Goal: Transaction & Acquisition: Purchase product/service

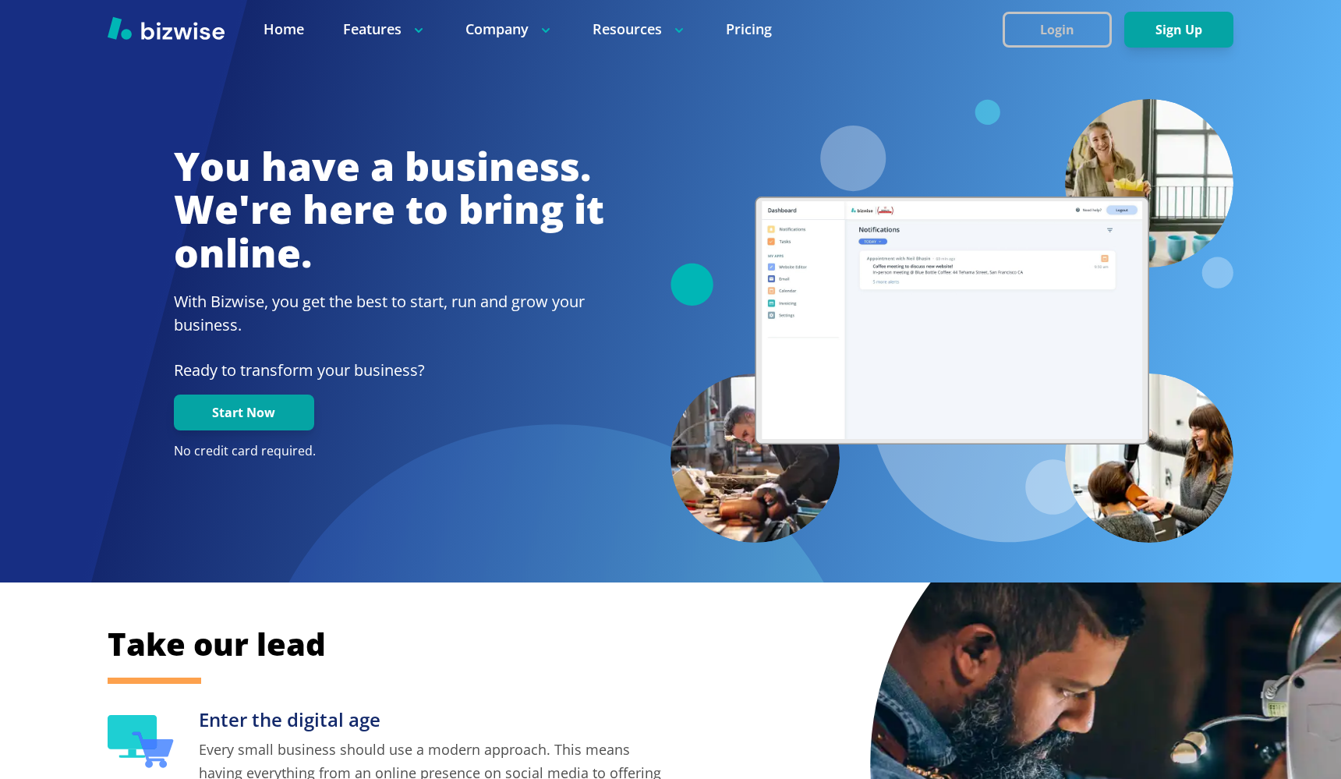
click at [1057, 35] on button "Login" at bounding box center [1056, 30] width 109 height 36
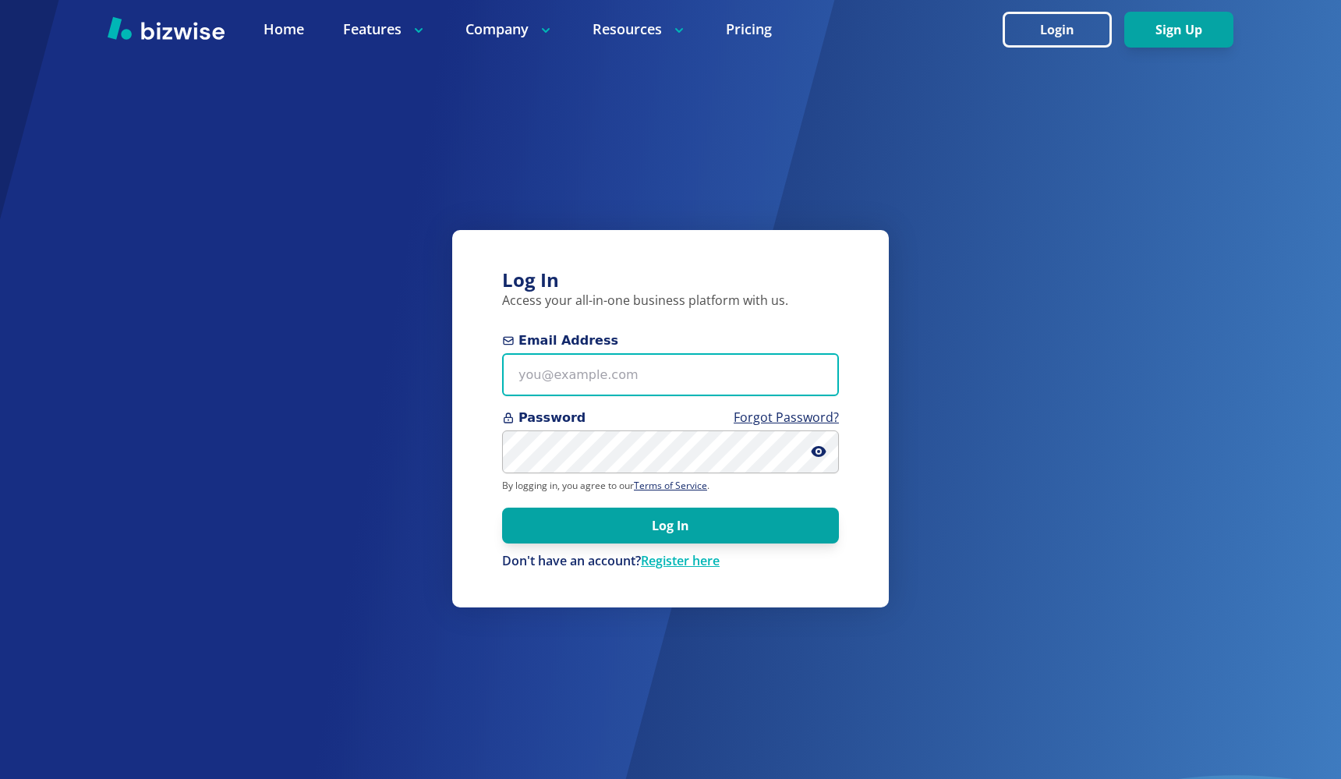
click at [665, 379] on input "Email Address" at bounding box center [670, 374] width 337 height 43
type input "[EMAIL_ADDRESS][DOMAIN_NAME]"
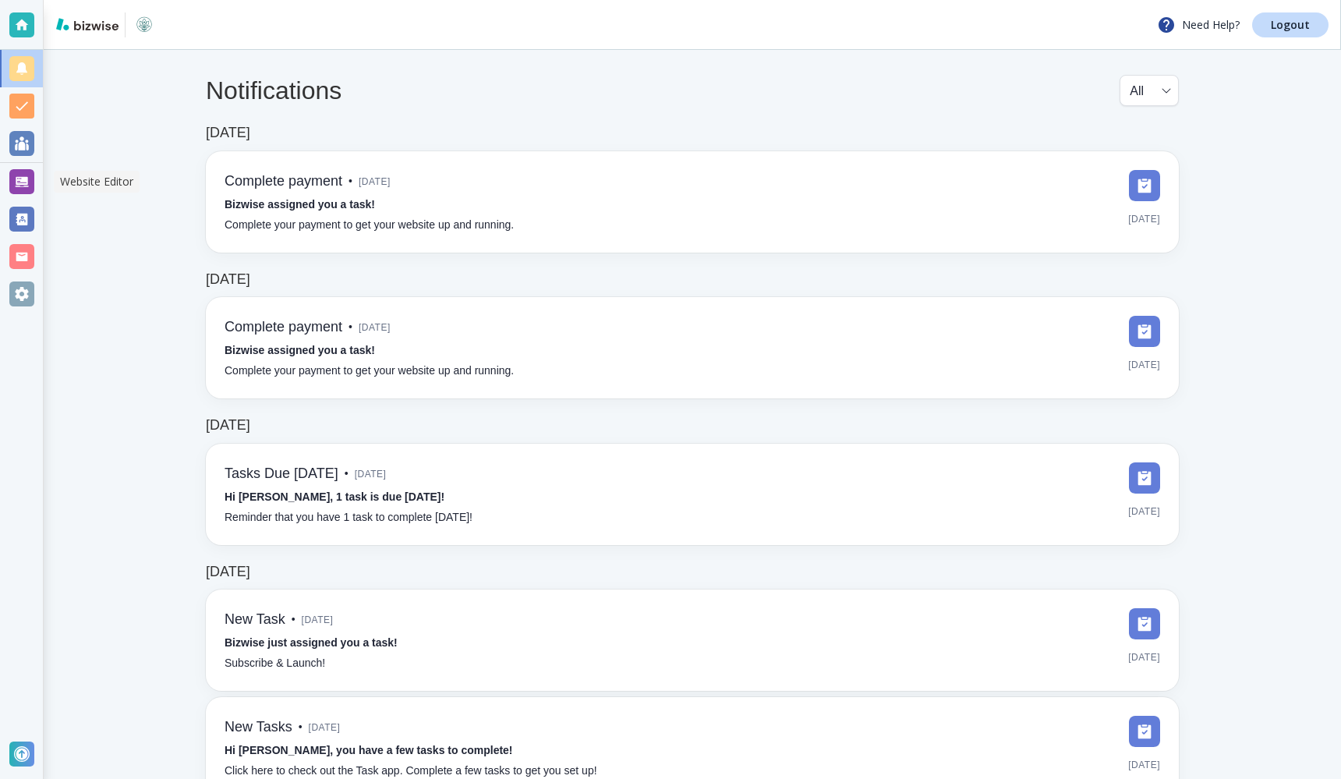
click at [32, 175] on div at bounding box center [21, 181] width 25 height 25
select select "8"
select select "Groceries"
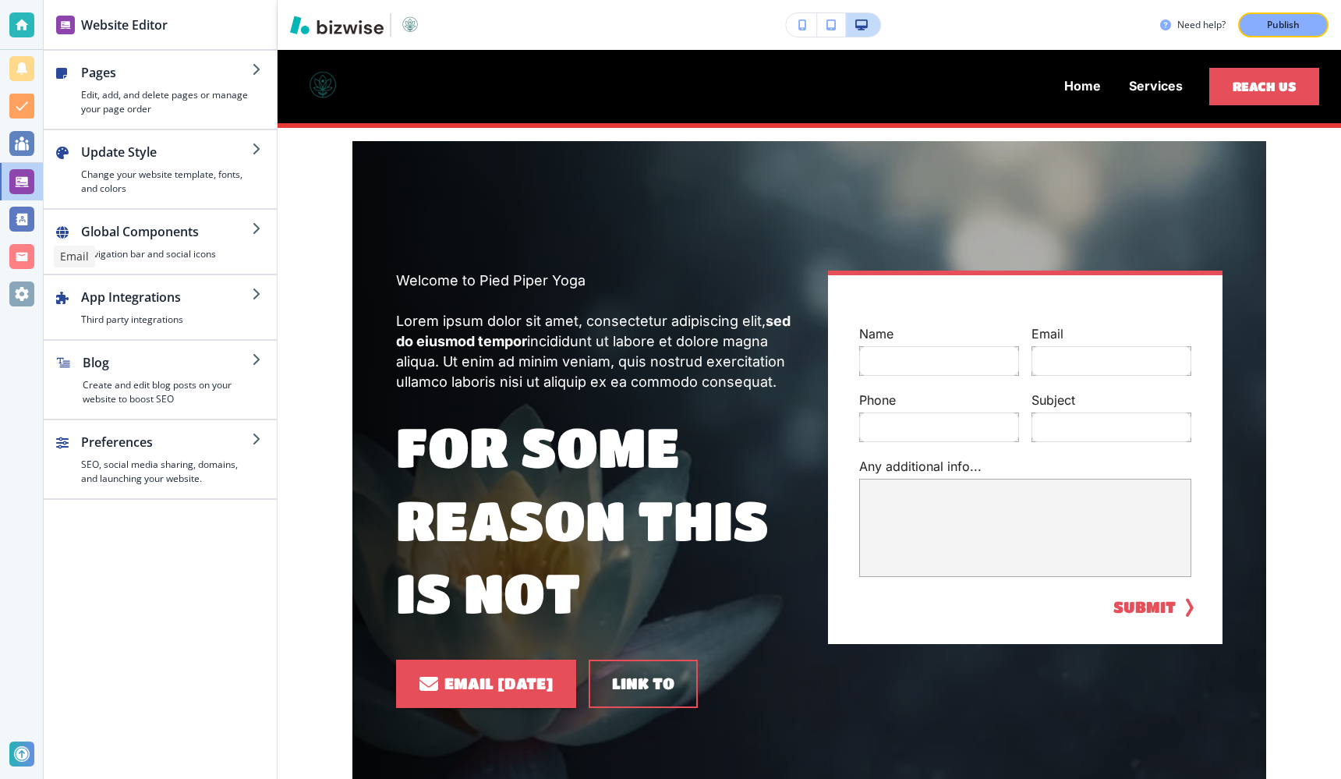
click at [27, 285] on div at bounding box center [21, 293] width 25 height 25
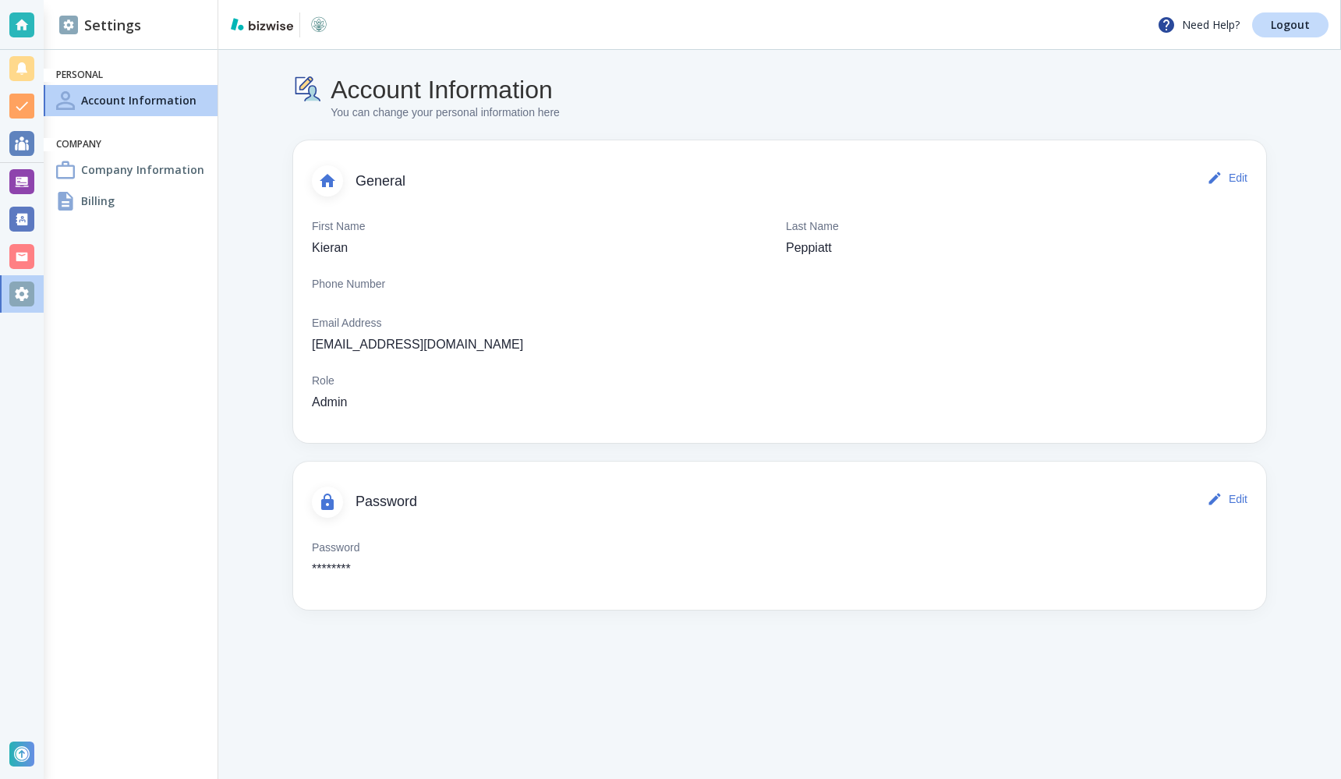
click at [113, 195] on h4 "Billing" at bounding box center [98, 201] width 34 height 16
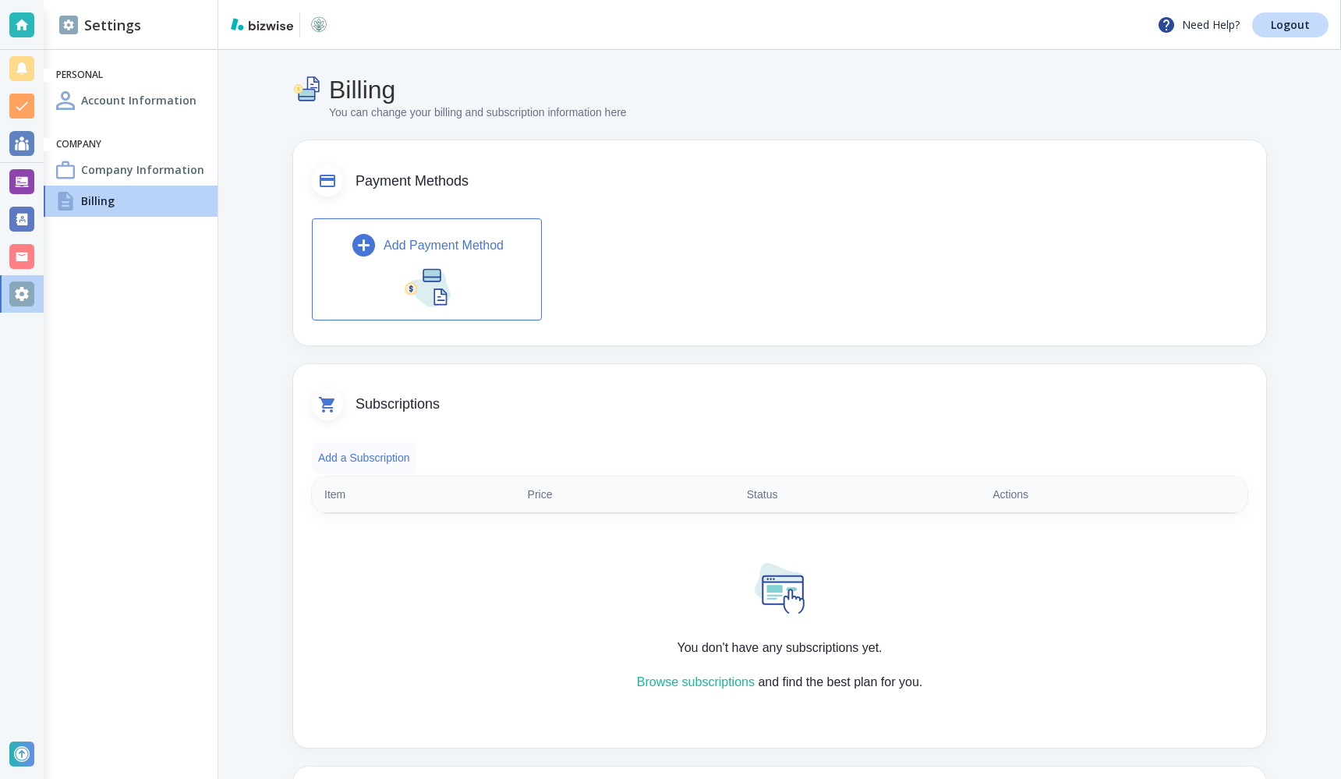
click at [394, 454] on button "Add a Subscription" at bounding box center [364, 457] width 104 height 31
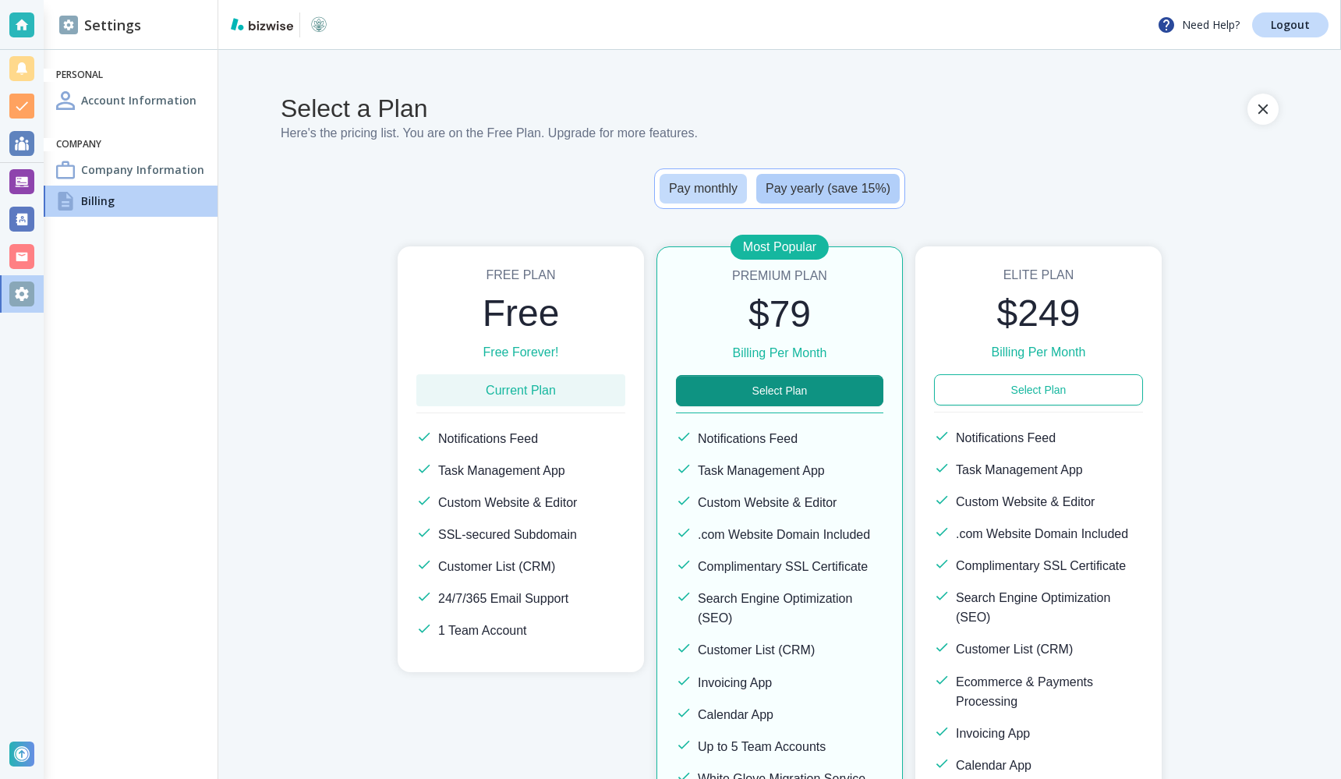
click at [835, 187] on button "Pay yearly (save 15%)" at bounding box center [827, 189] width 143 height 30
click at [726, 182] on button "Pay monthly" at bounding box center [702, 189] width 87 height 30
click at [175, 196] on div "Billing" at bounding box center [131, 200] width 174 height 31
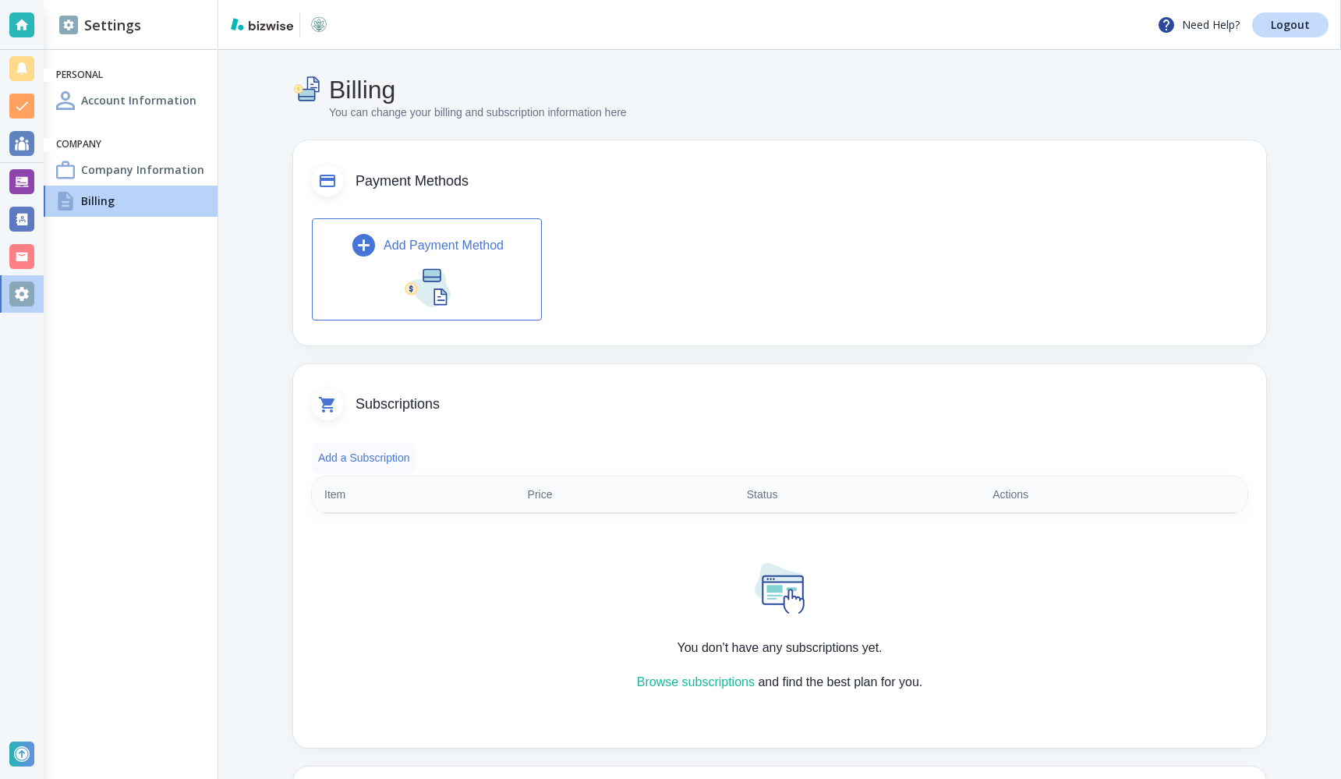
click at [385, 454] on button "Add a Subscription" at bounding box center [364, 457] width 104 height 31
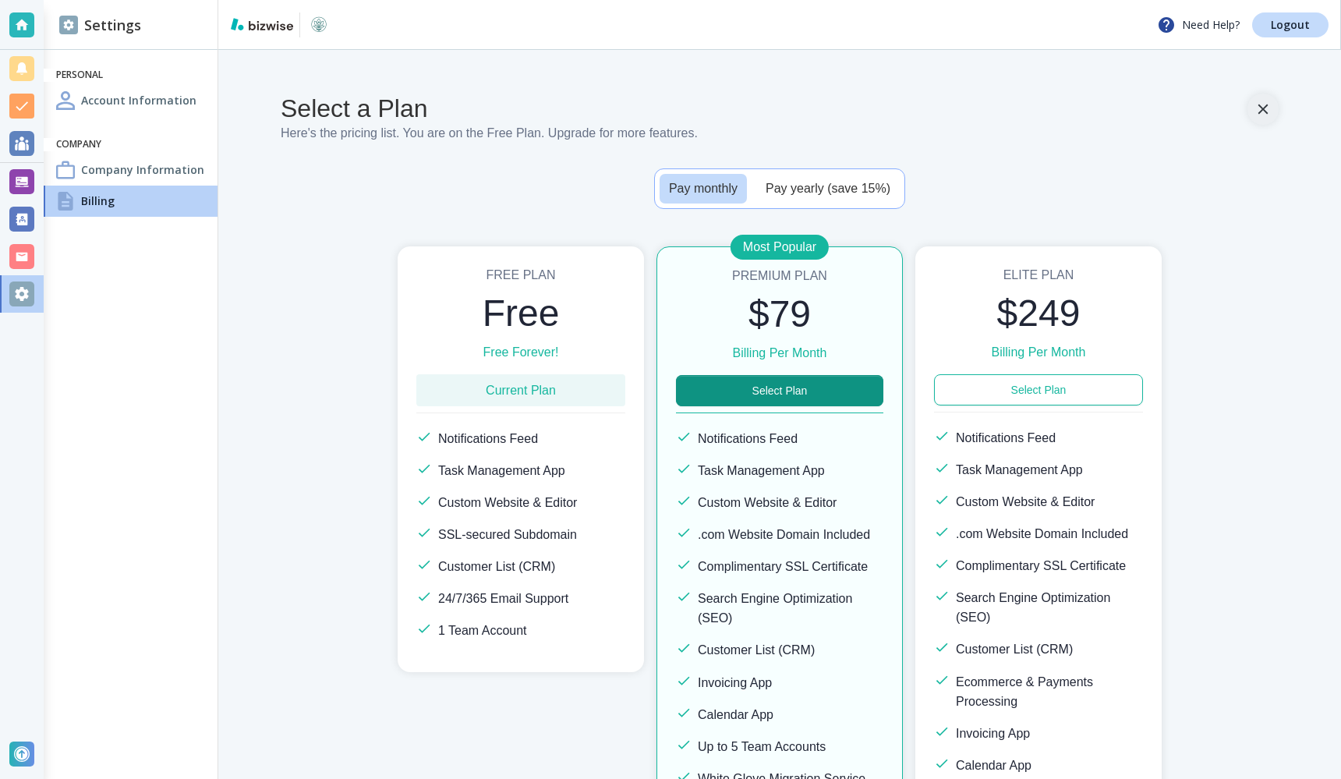
click at [1263, 105] on icon "button" at bounding box center [1262, 109] width 17 height 17
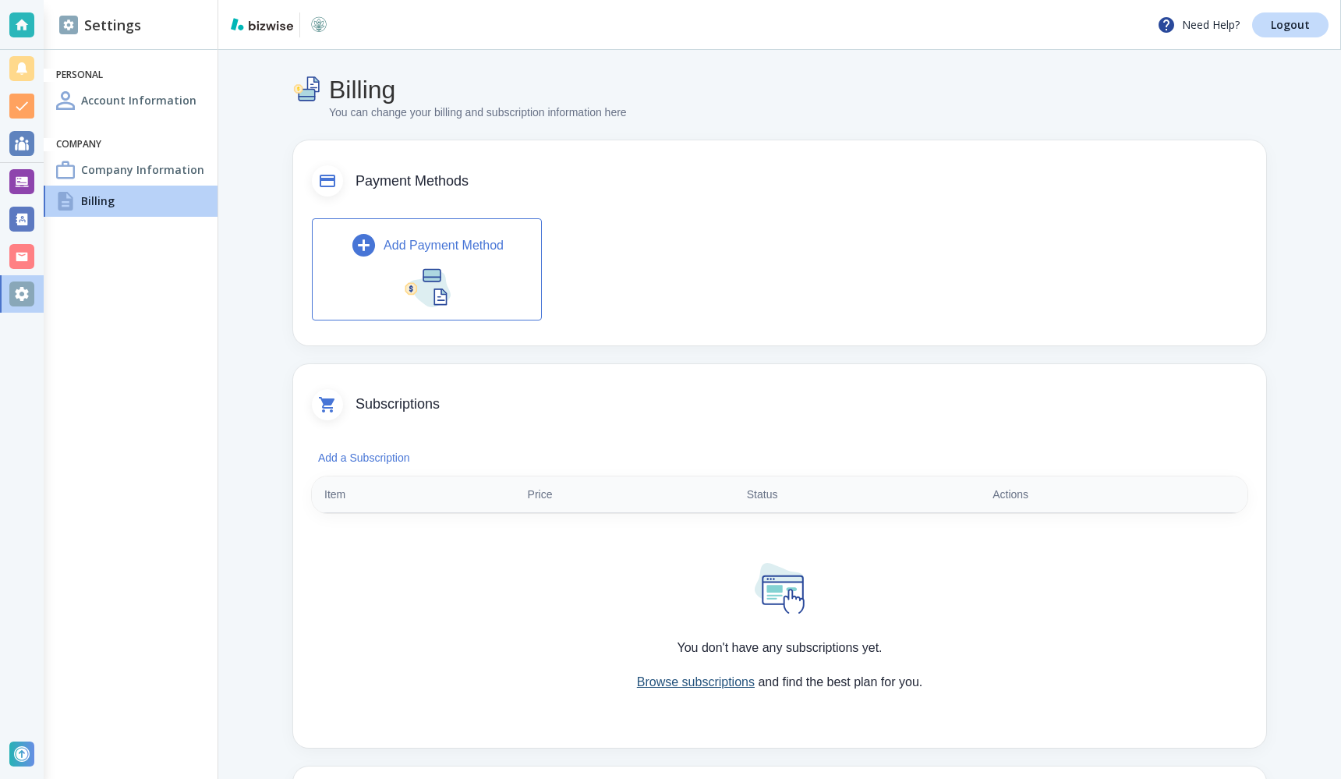
click at [723, 682] on link "Browse subscriptions" at bounding box center [696, 681] width 118 height 13
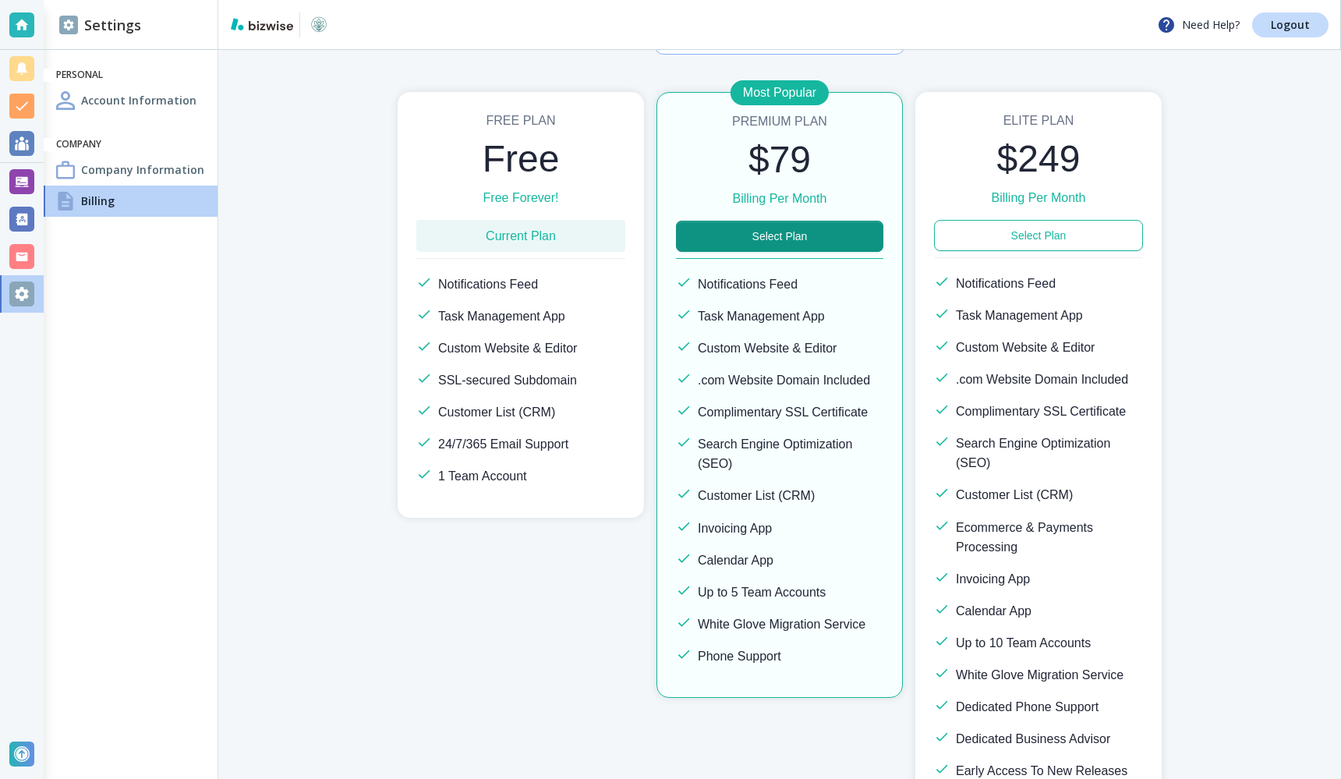
scroll to position [154, 0]
click at [754, 235] on button "Select Plan" at bounding box center [779, 236] width 207 height 31
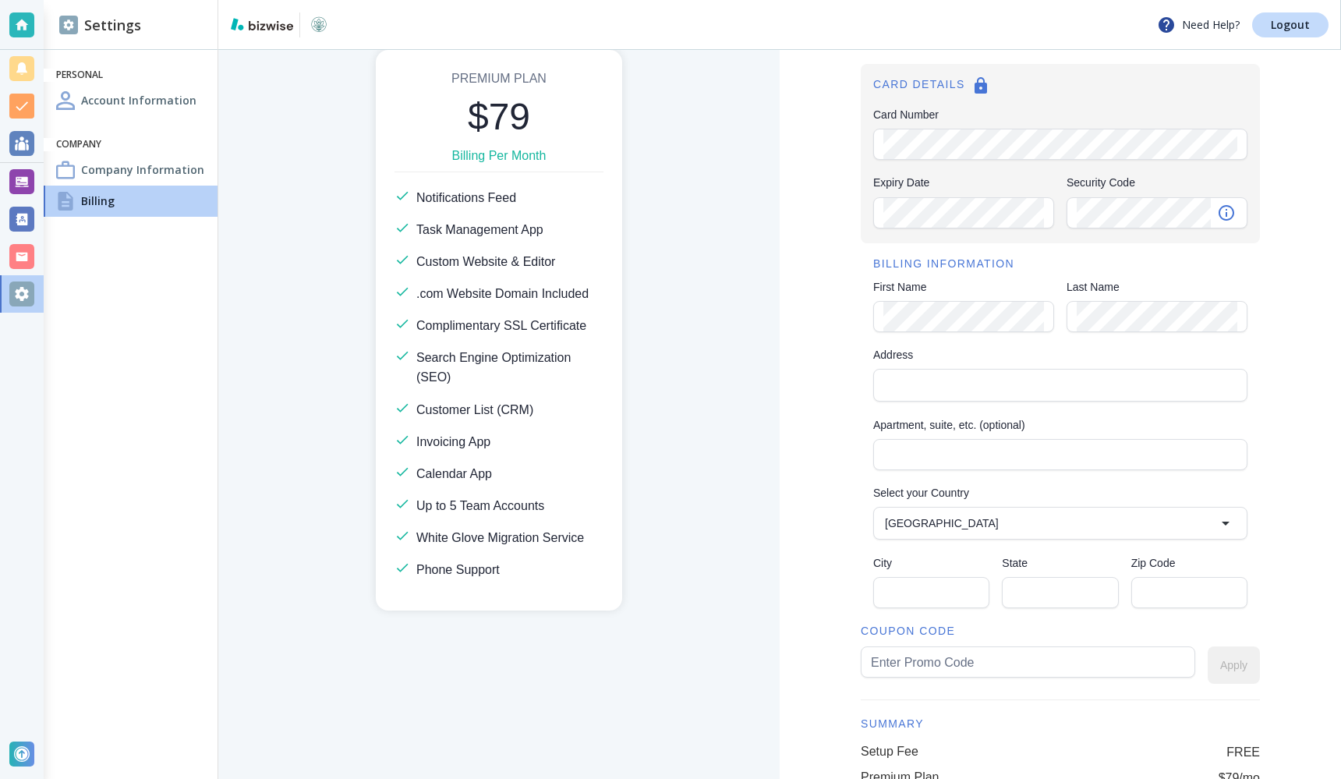
scroll to position [34, 0]
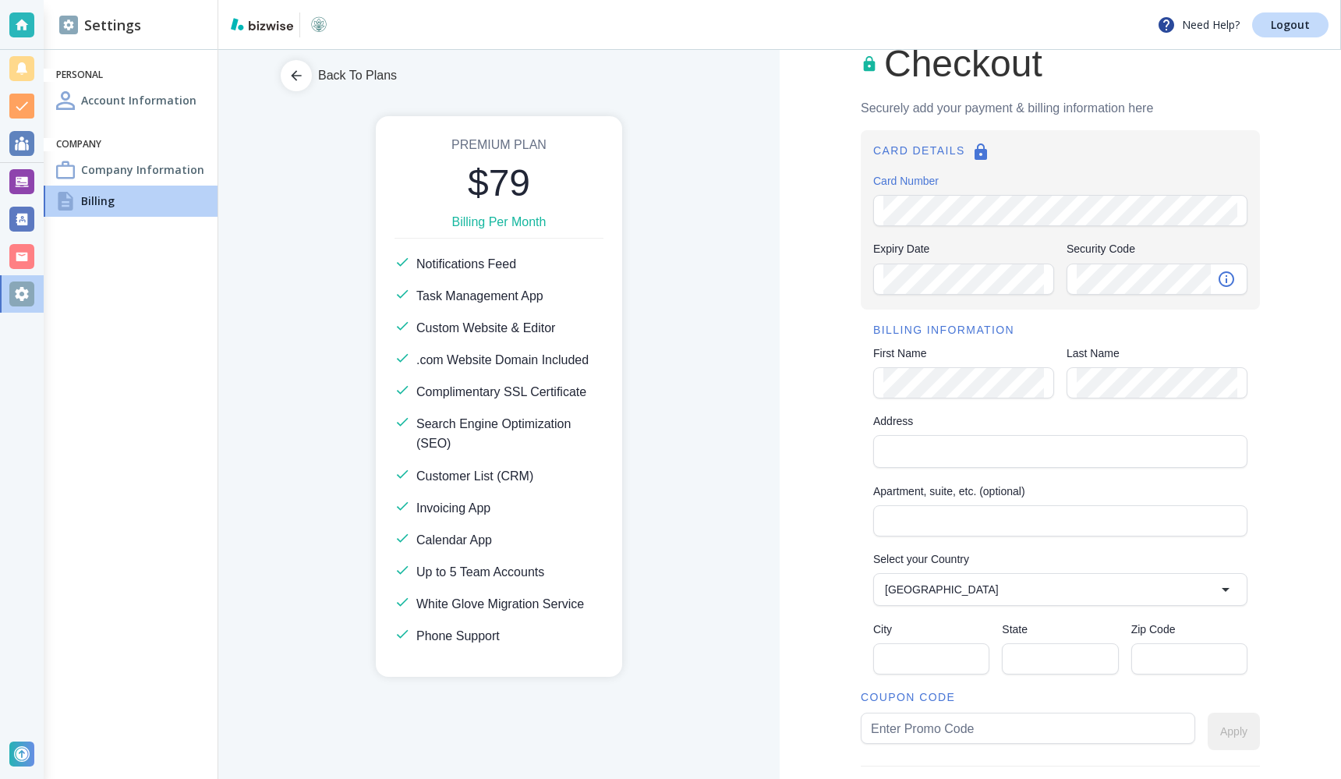
click at [810, 331] on div "Checkout Securely add your payment & billing information here CARD DETAILS Card…" at bounding box center [1059, 525] width 561 height 1018
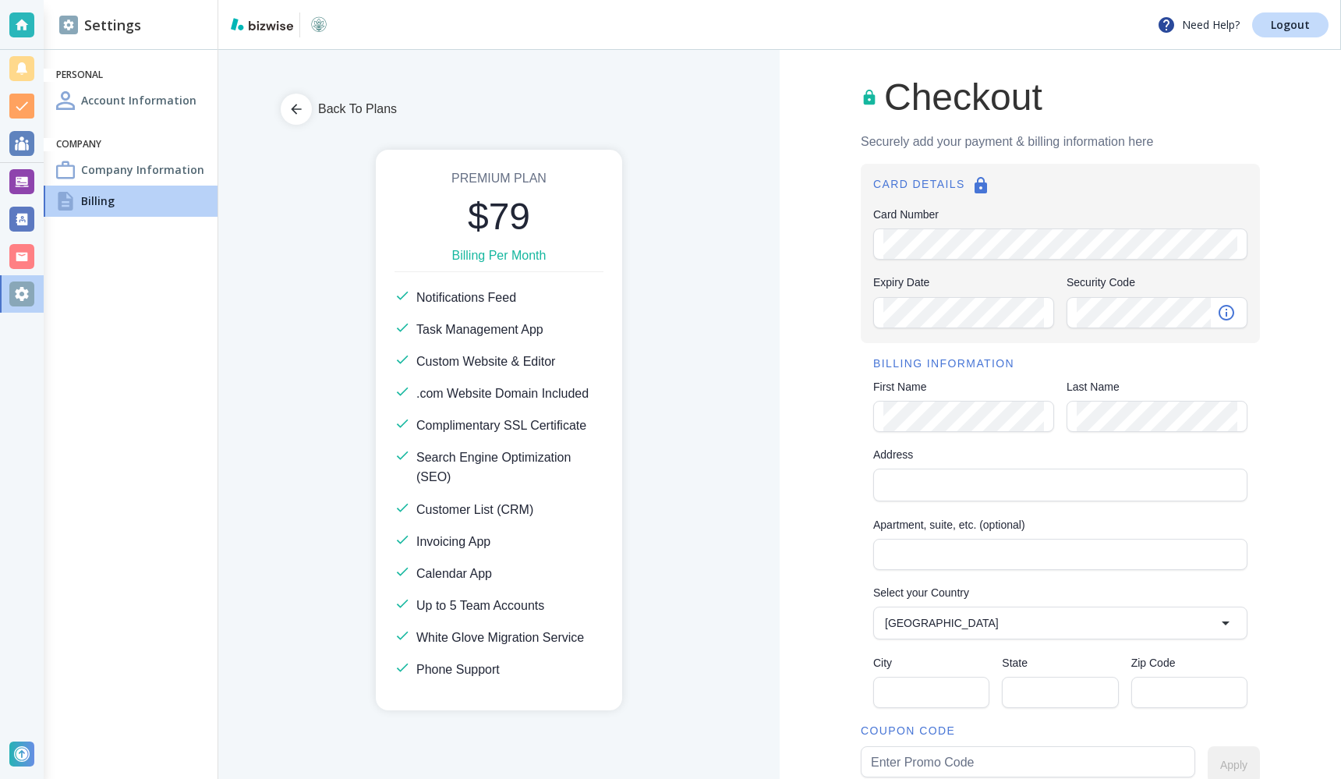
scroll to position [3, 0]
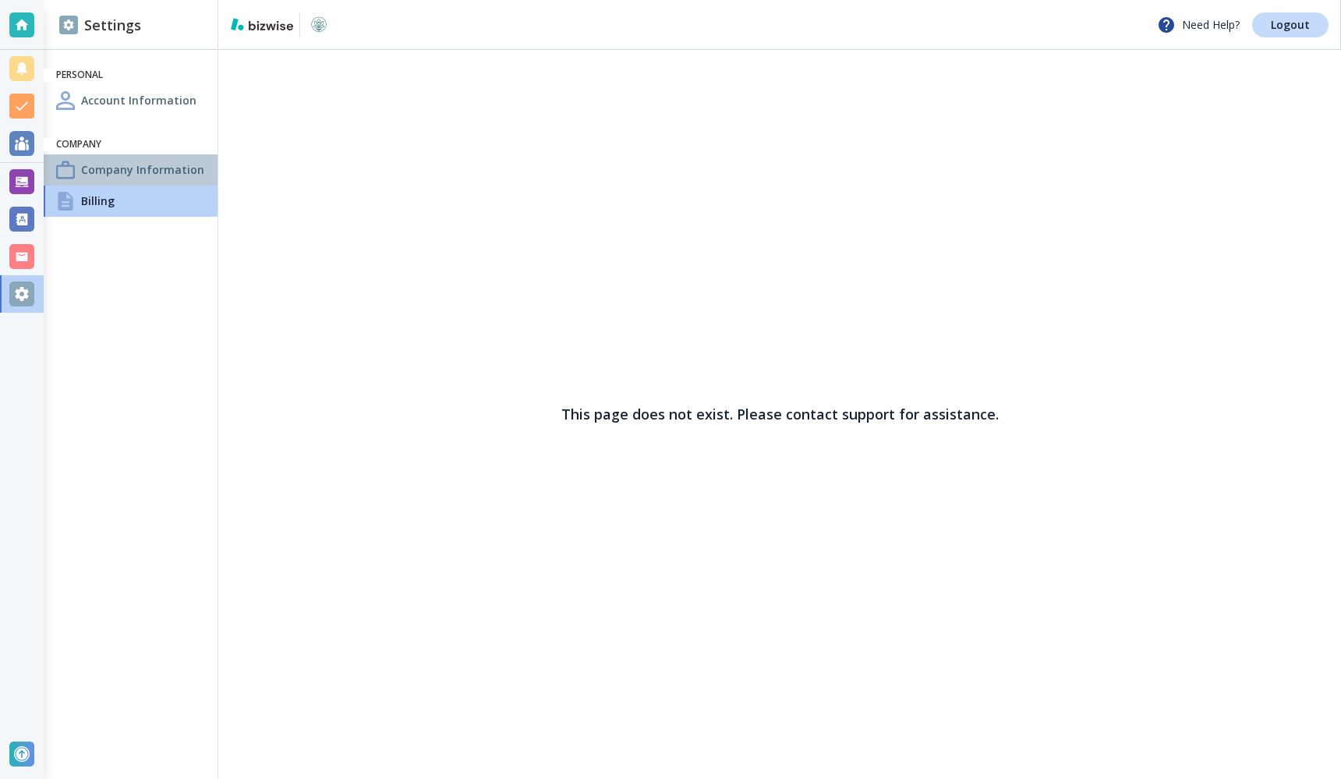
click at [161, 182] on div "Company Information" at bounding box center [131, 169] width 174 height 31
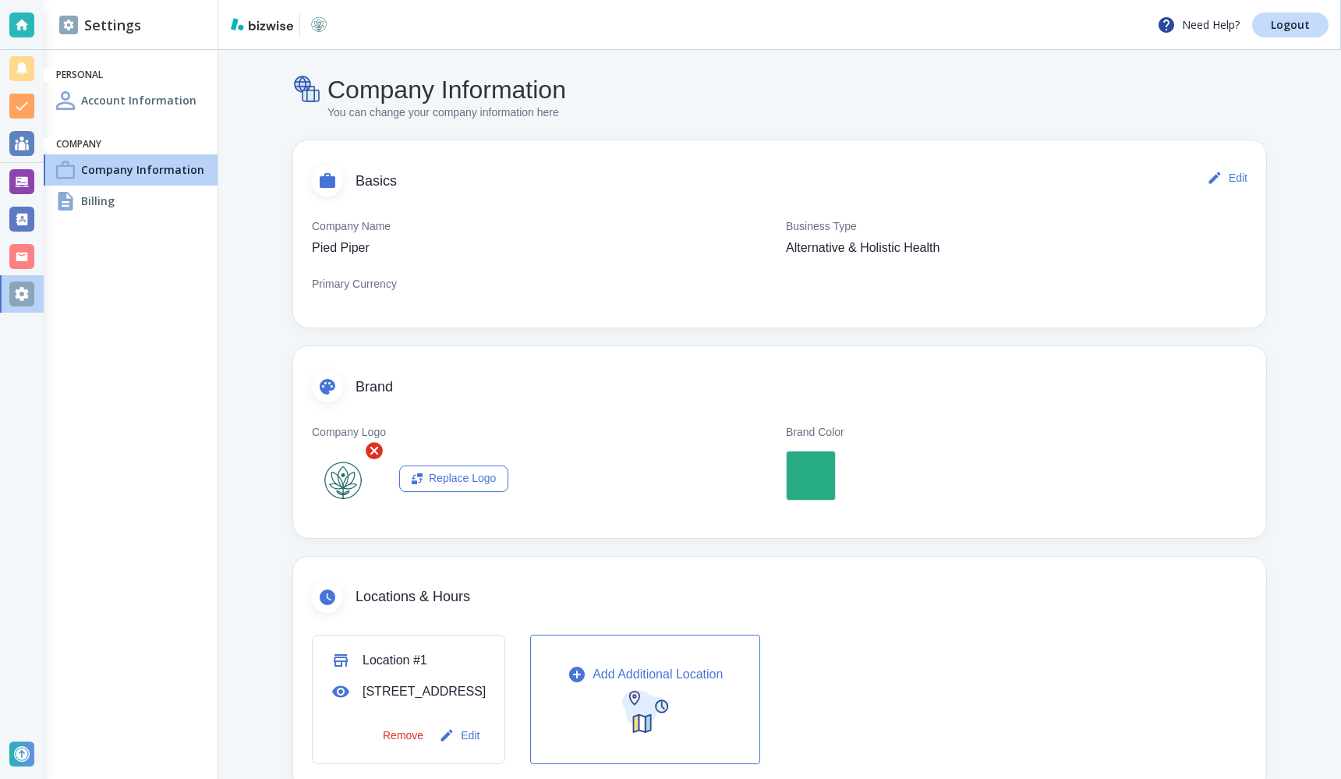
scroll to position [515, 0]
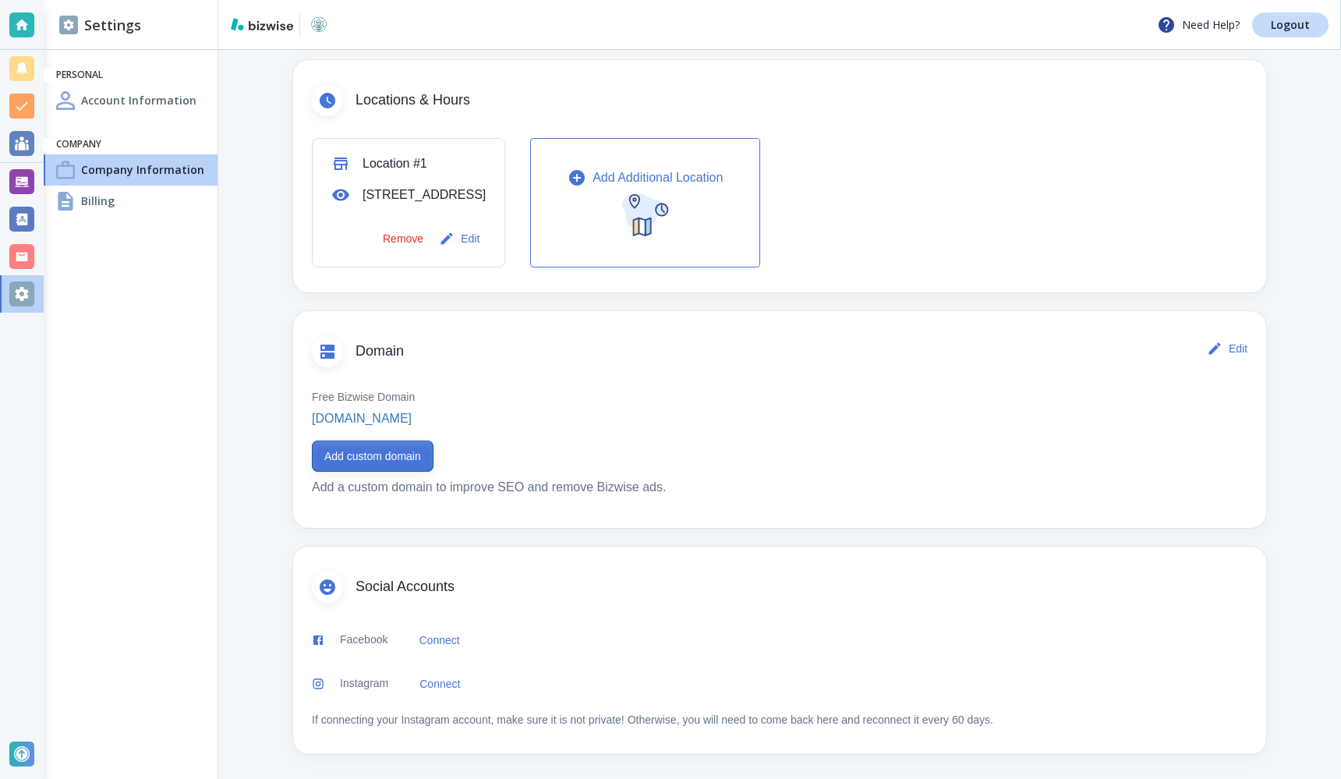
click at [373, 461] on button "Add custom domain" at bounding box center [373, 455] width 122 height 31
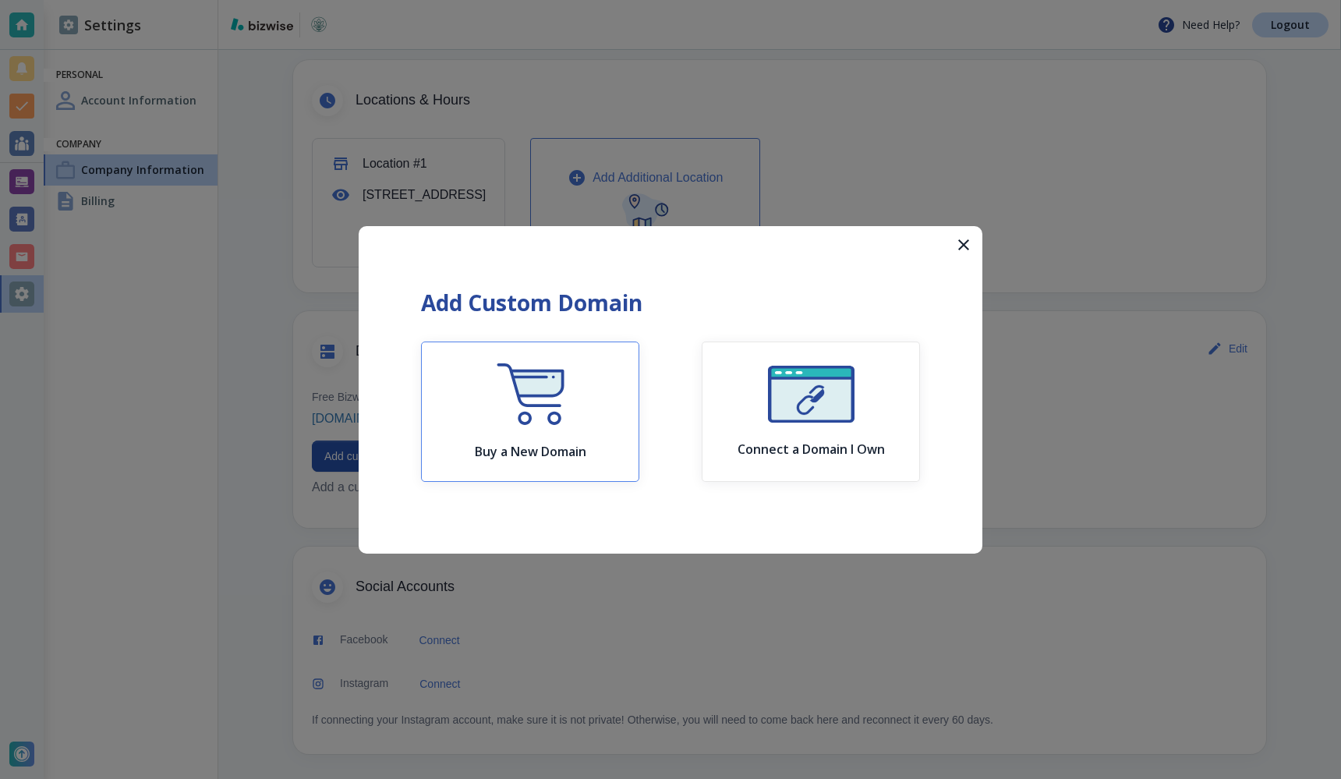
click at [626, 409] on button "Buy a New Domain" at bounding box center [530, 411] width 218 height 140
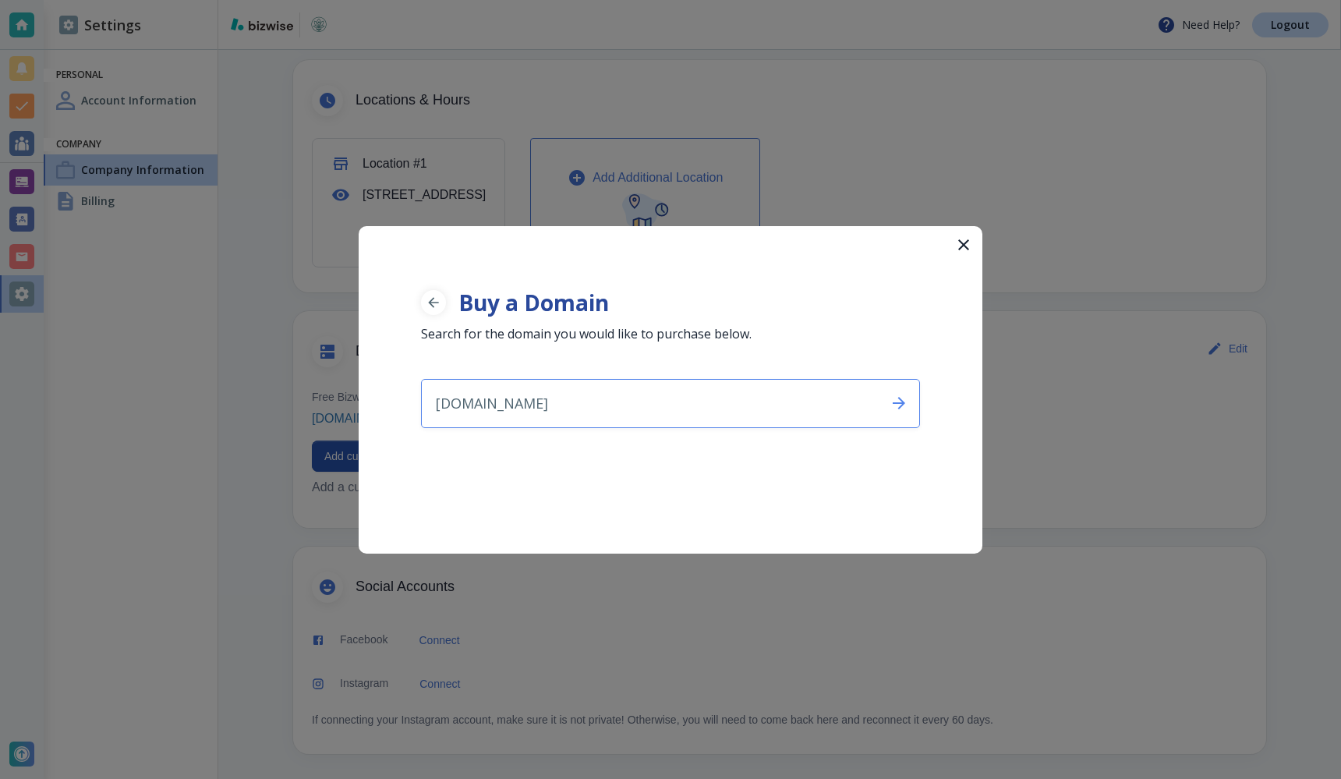
type input "somethingnew.com"
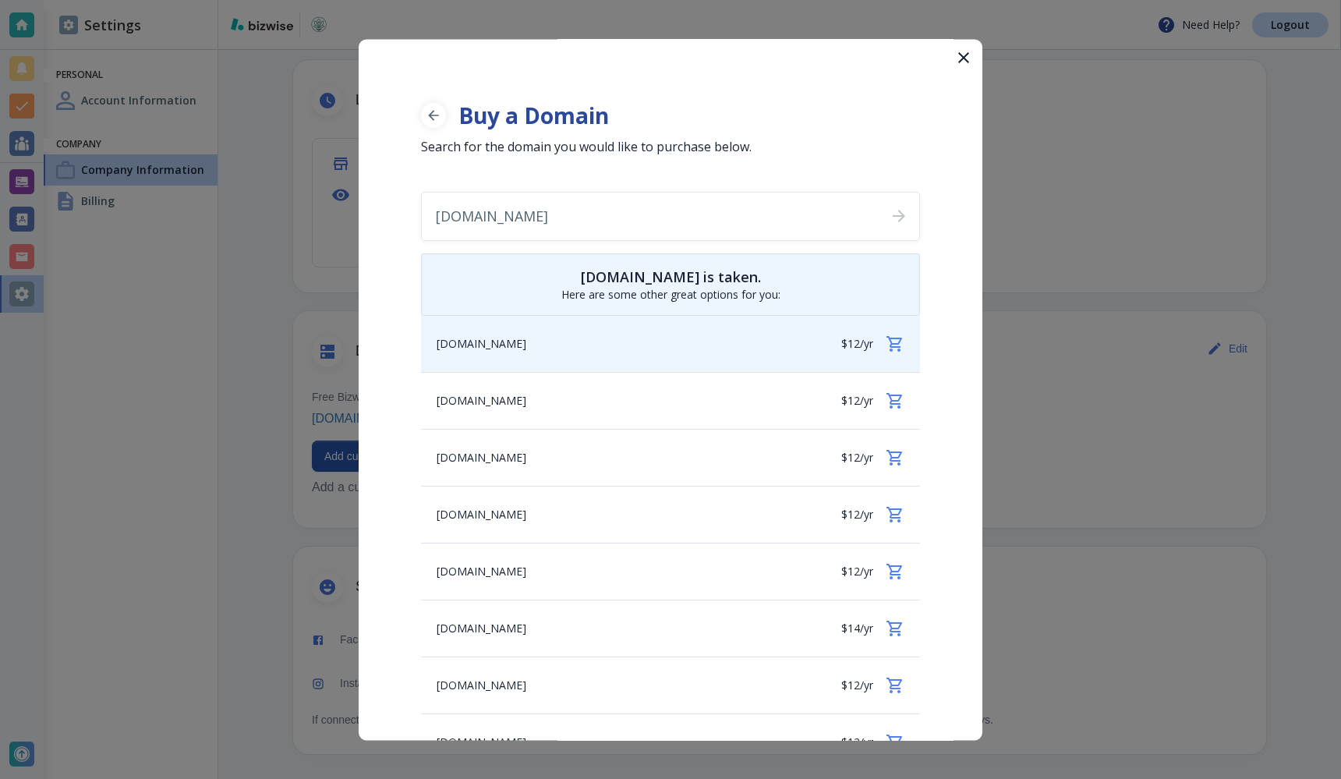
click at [898, 345] on icon at bounding box center [894, 343] width 19 height 19
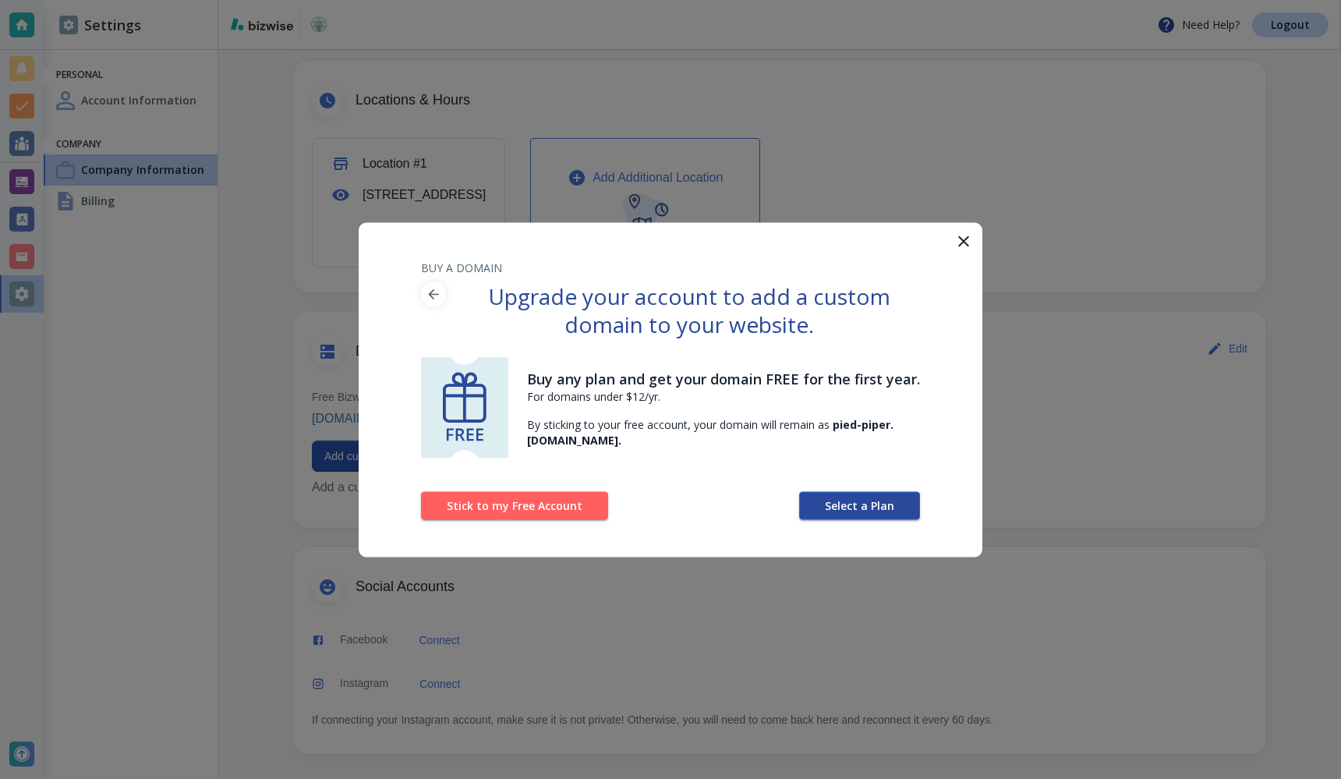
click at [864, 500] on span "Select a Plan" at bounding box center [859, 505] width 69 height 11
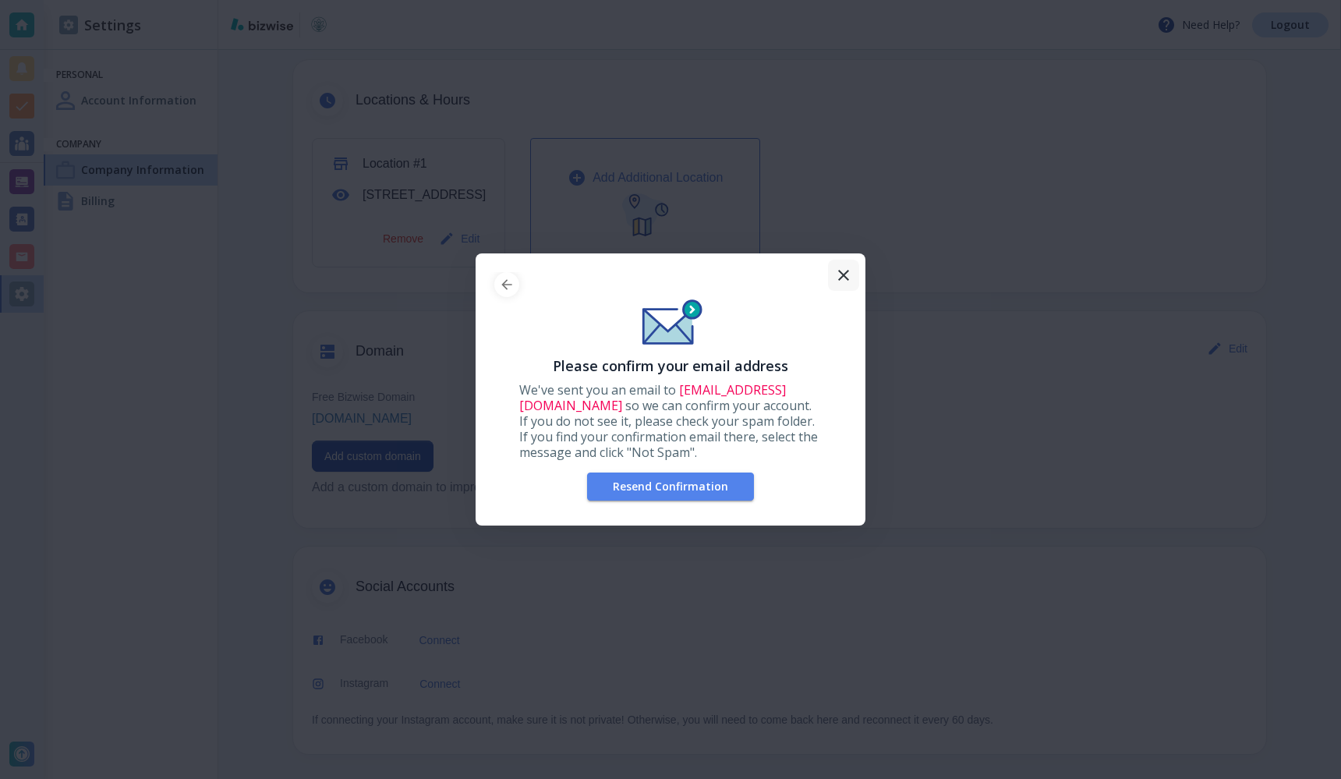
click at [837, 274] on icon "button" at bounding box center [843, 275] width 19 height 19
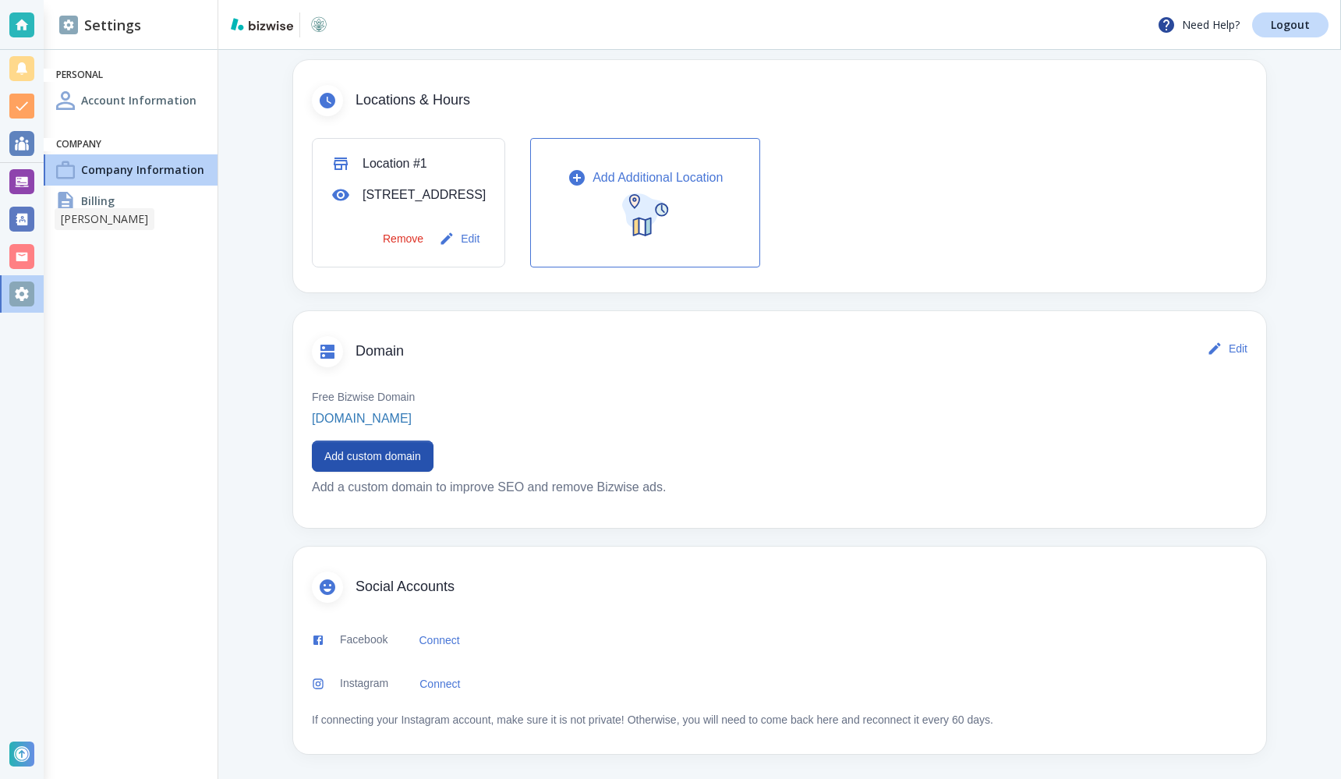
click at [109, 216] on ul "Personal Account Information Company Company Information Billing" at bounding box center [131, 142] width 174 height 161
click at [114, 200] on div "Billing" at bounding box center [131, 200] width 174 height 31
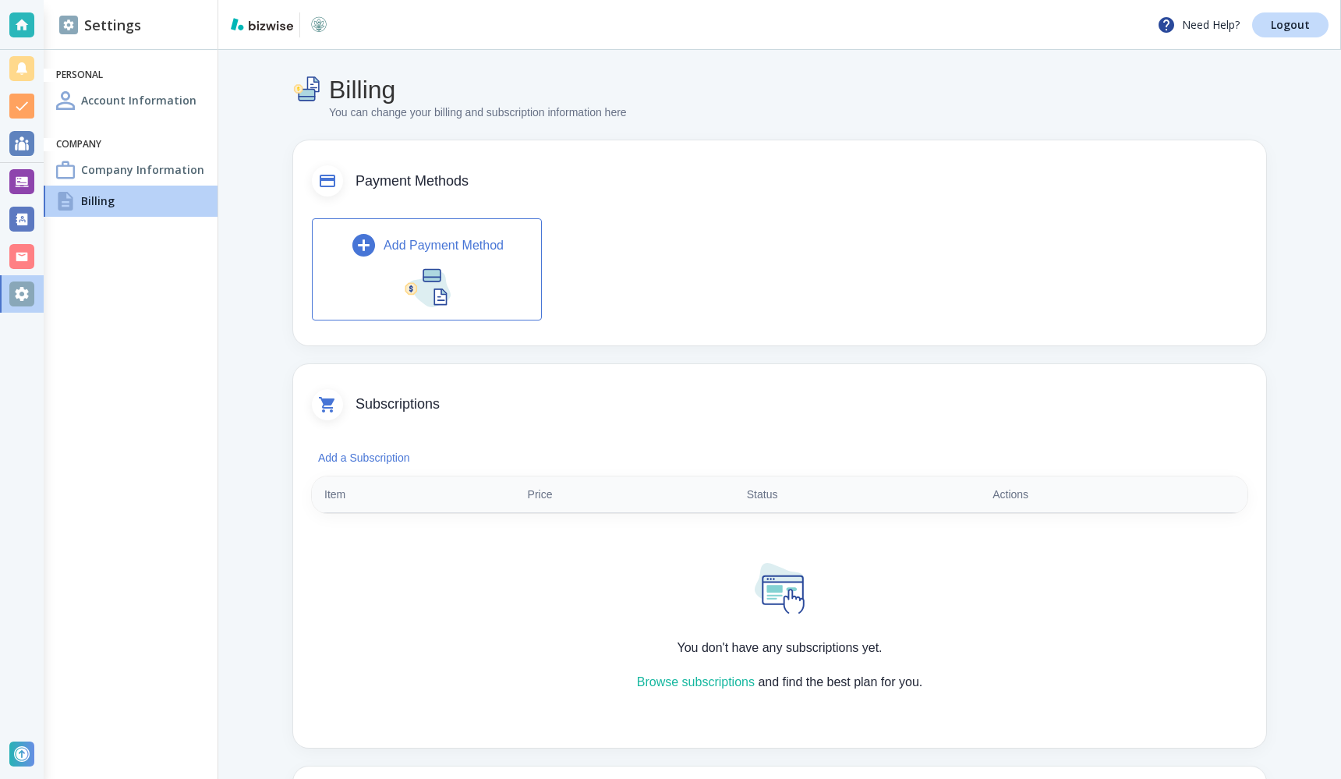
click at [704, 264] on div "Add Payment Method" at bounding box center [779, 268] width 935 height 101
click at [443, 260] on button "Add Payment Method" at bounding box center [427, 268] width 230 height 101
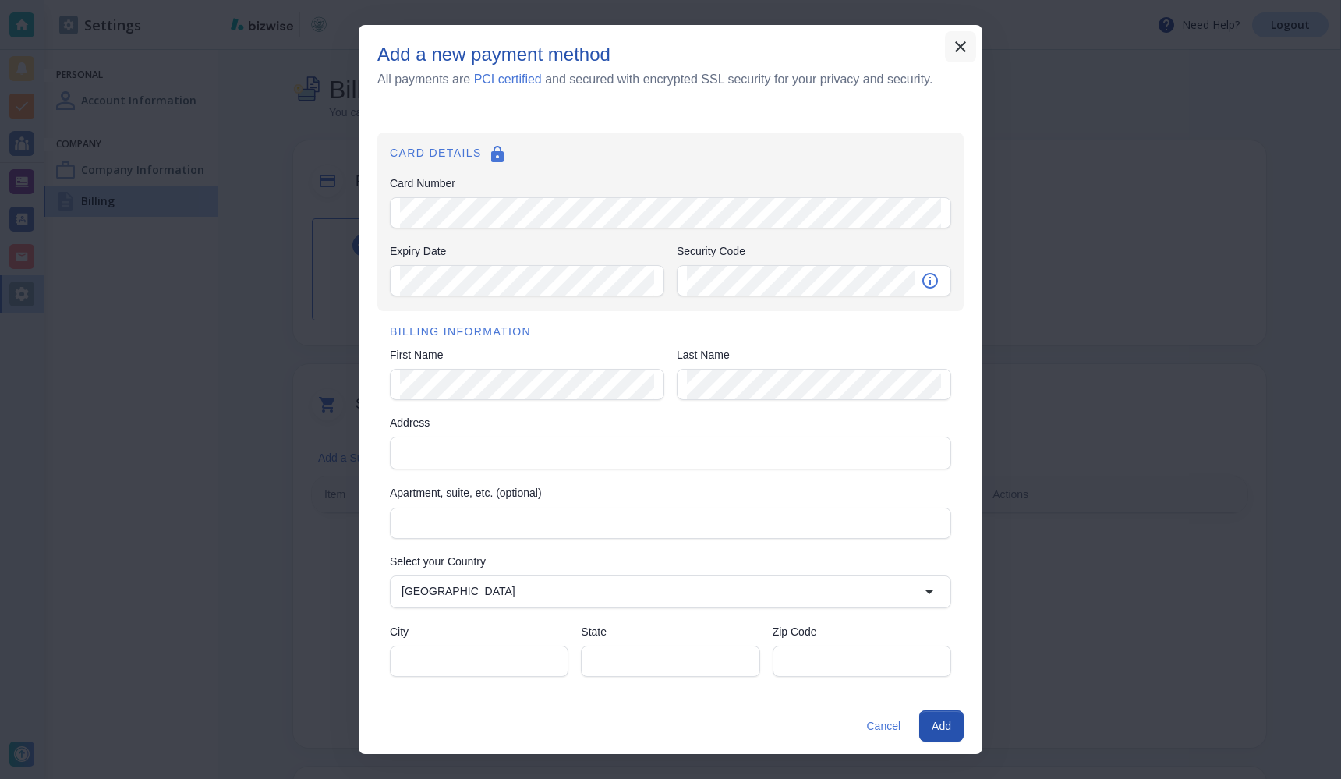
click at [956, 47] on icon "button" at bounding box center [960, 46] width 19 height 19
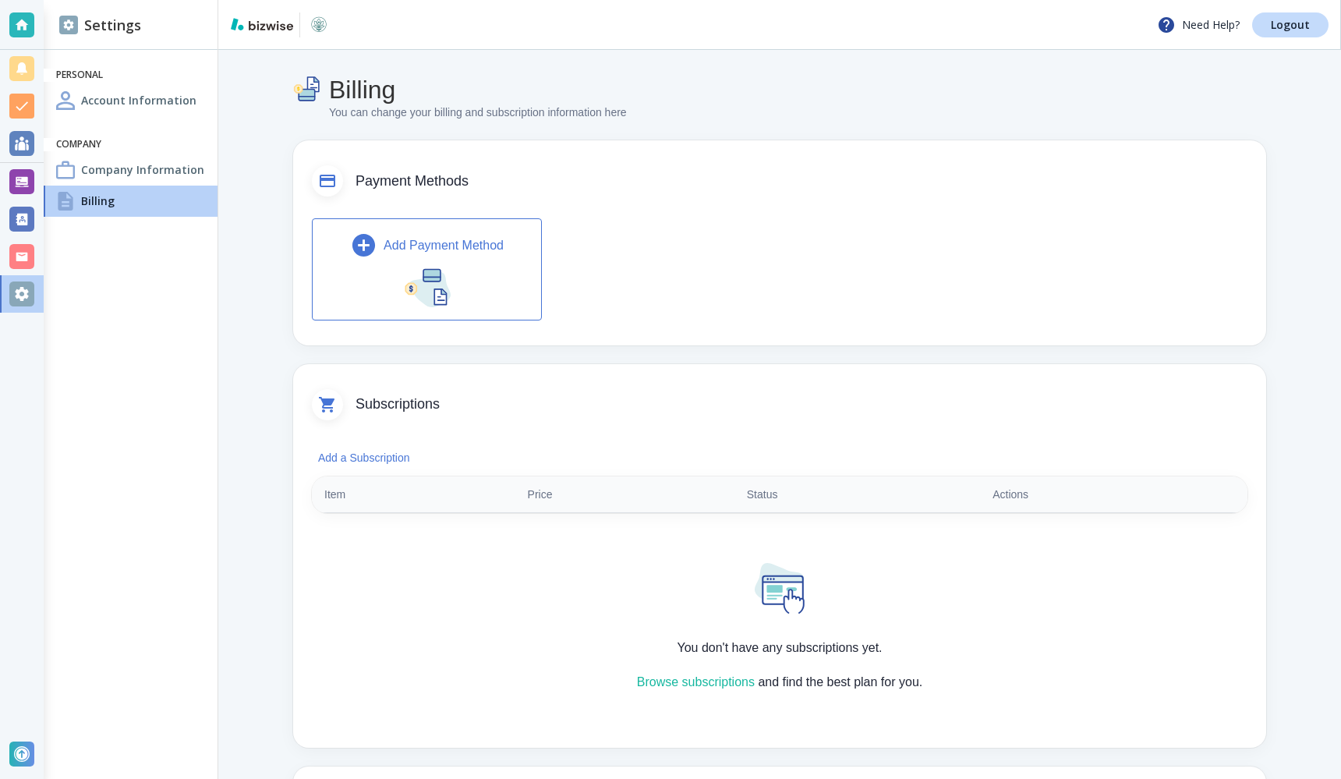
click at [508, 232] on button "Add Payment Method" at bounding box center [427, 268] width 230 height 101
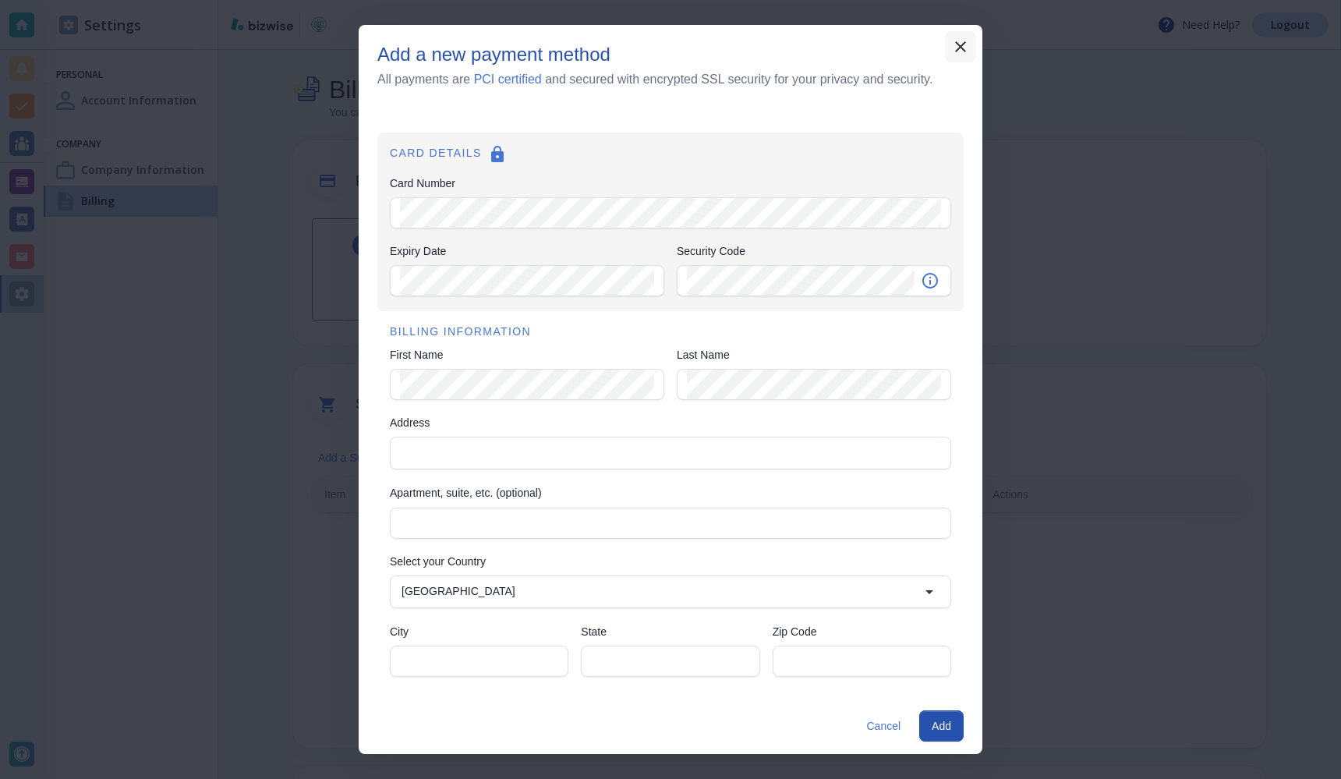
click at [970, 43] on button "button" at bounding box center [960, 46] width 31 height 31
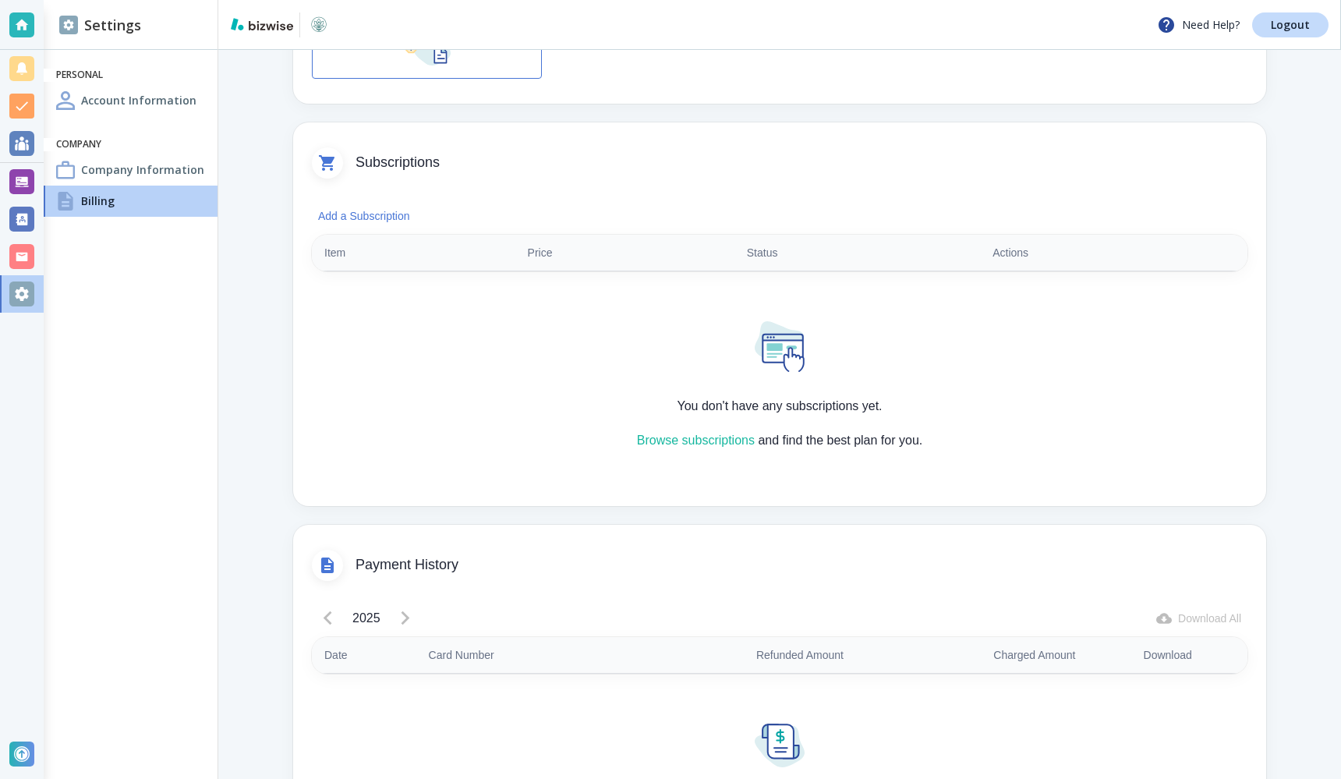
scroll to position [217, 0]
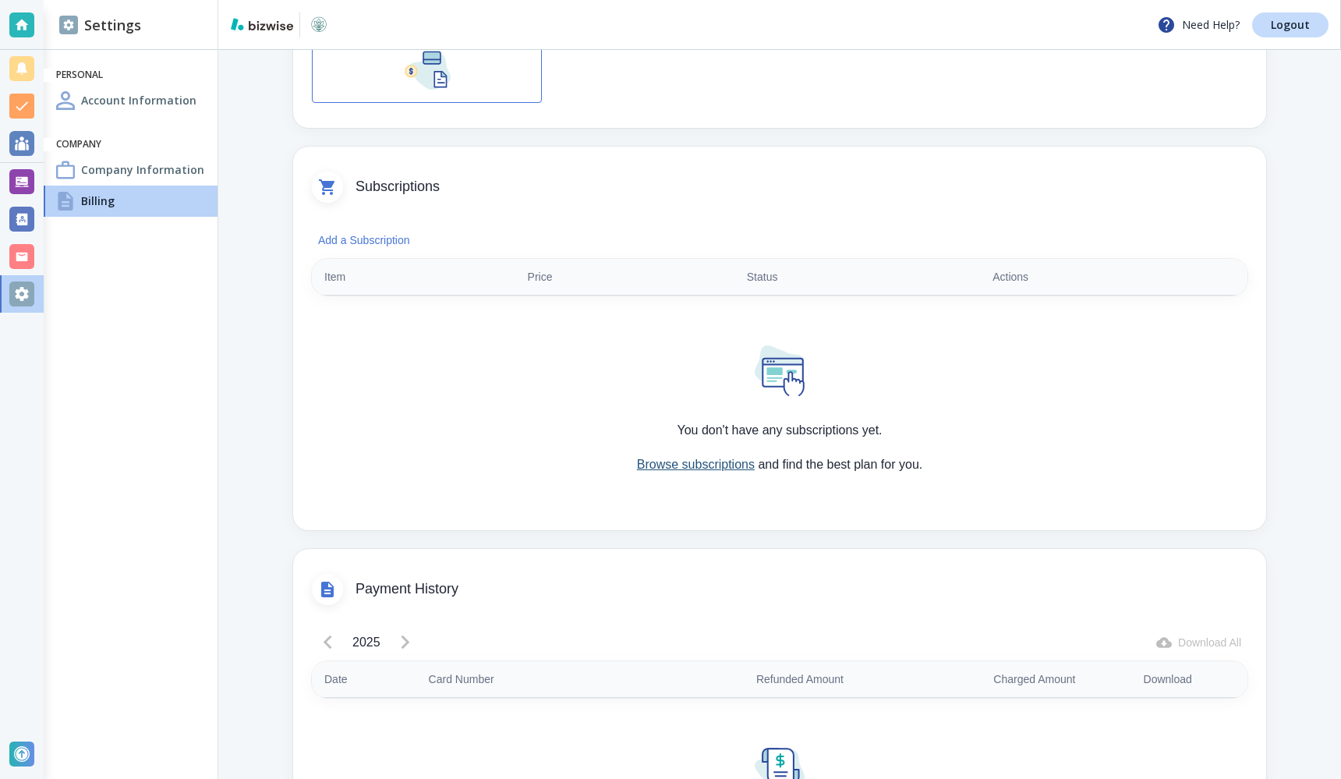
click at [691, 465] on link "Browse subscriptions" at bounding box center [696, 463] width 118 height 13
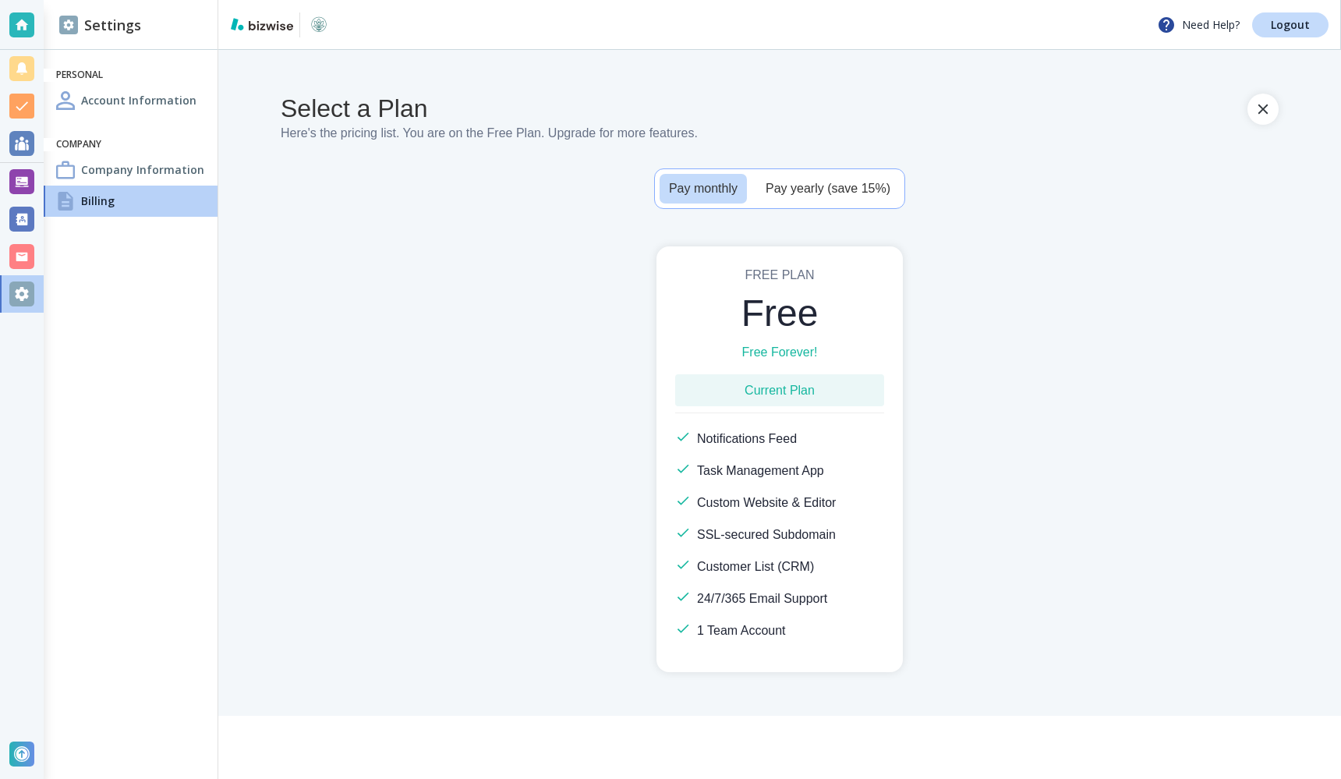
click at [828, 351] on h6 "Free Forever!" at bounding box center [779, 351] width 209 height 19
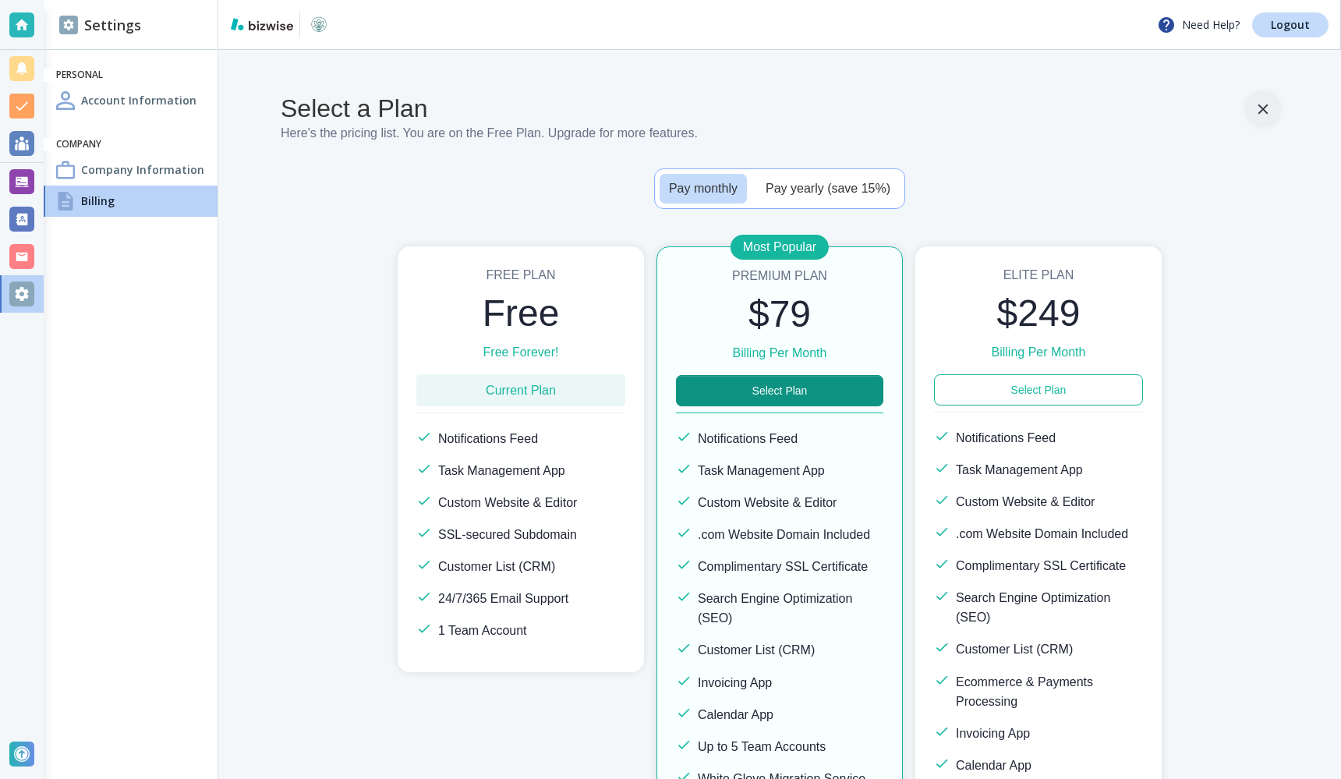
click at [1274, 102] on button "button" at bounding box center [1262, 109] width 31 height 31
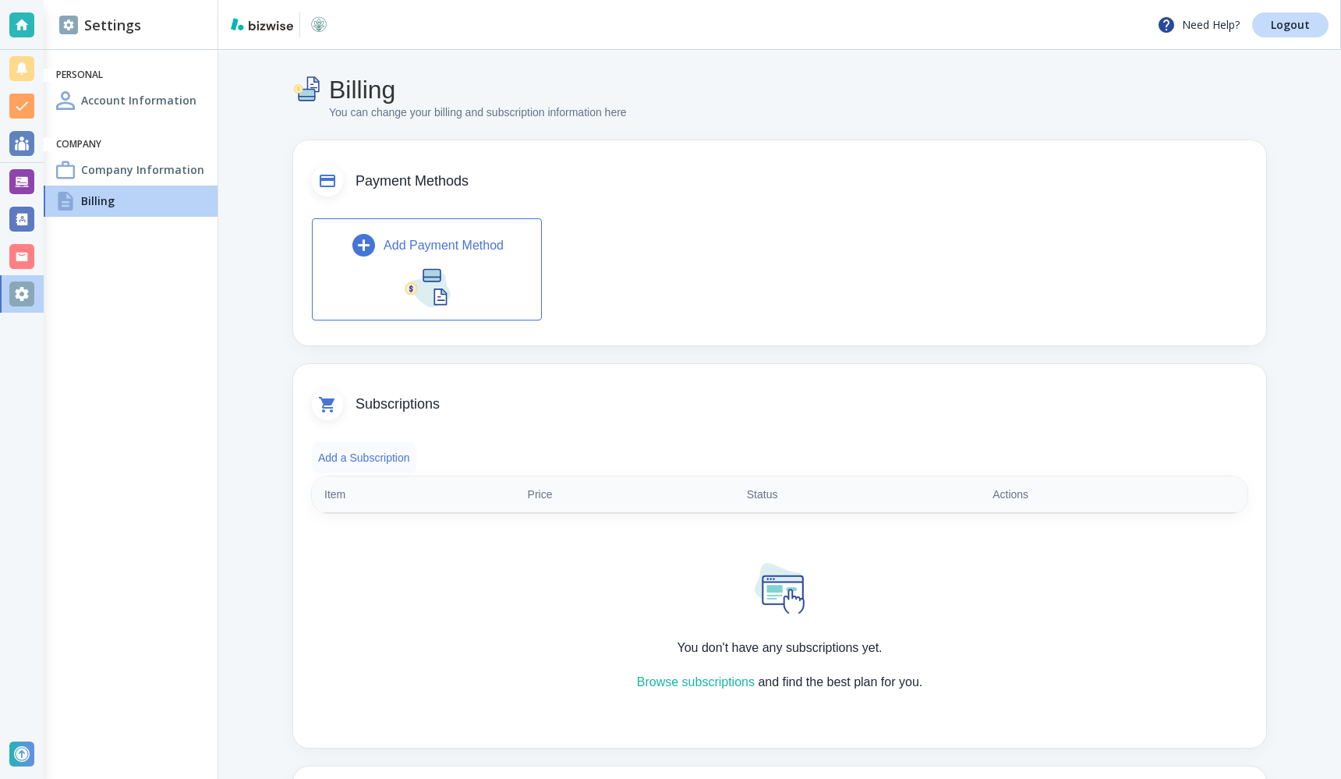
click at [385, 448] on button "Add a Subscription" at bounding box center [364, 457] width 104 height 31
